Goal: Information Seeking & Learning: Learn about a topic

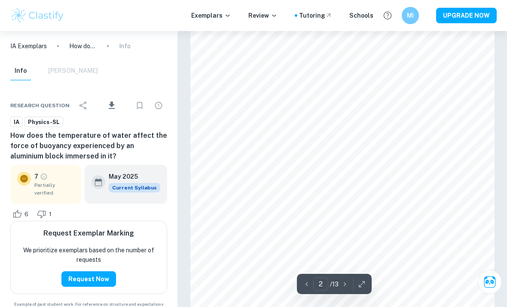
scroll to position [710, 0]
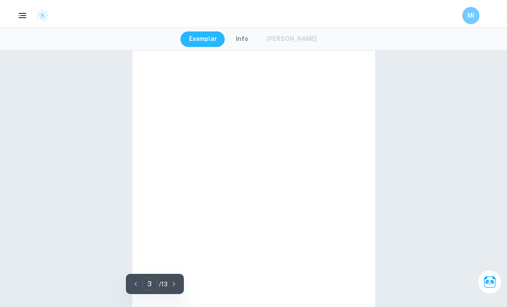
type input "2"
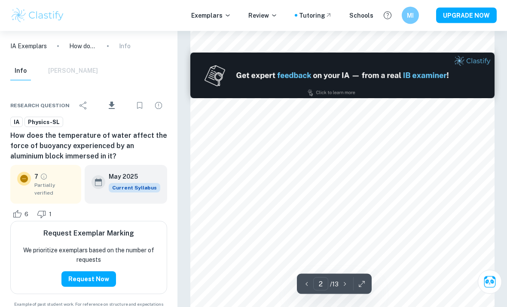
scroll to position [395, 0]
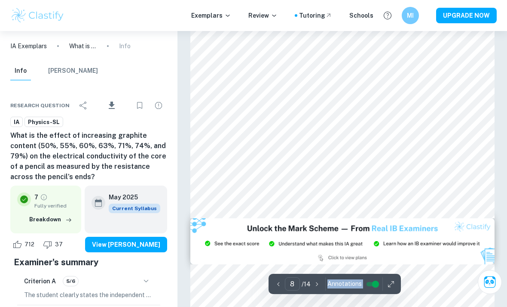
scroll to position [3364, 0]
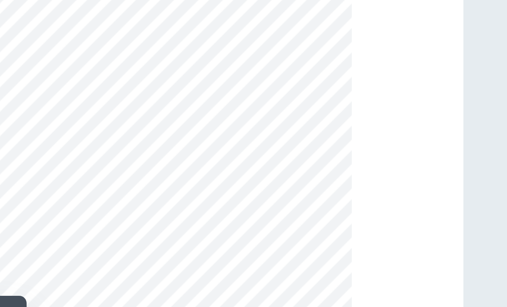
type input "3"
